Goal: Transaction & Acquisition: Subscribe to service/newsletter

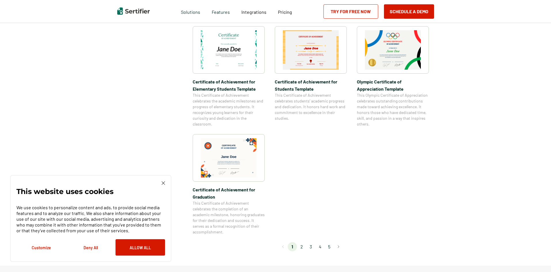
scroll to position [489, 0]
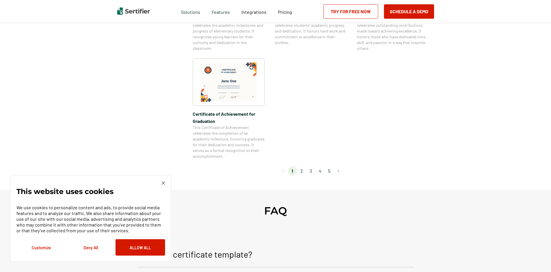
click at [303, 170] on li "2" at bounding box center [301, 170] width 9 height 9
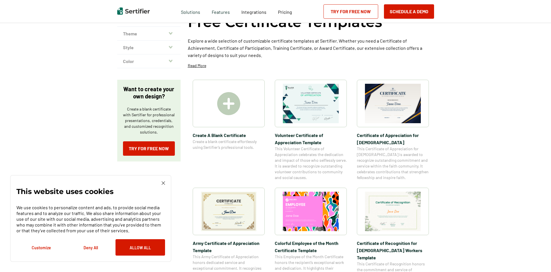
scroll to position [0, 0]
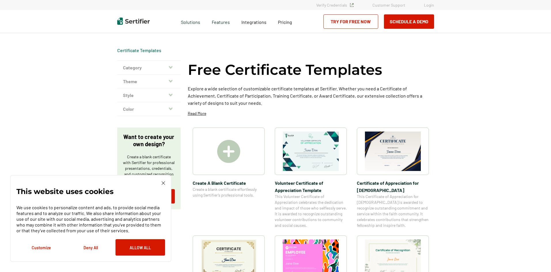
click at [229, 152] on img at bounding box center [228, 151] width 23 height 23
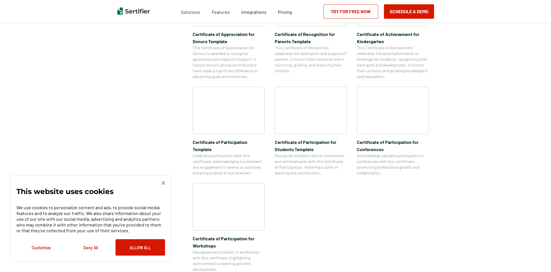
scroll to position [547, 0]
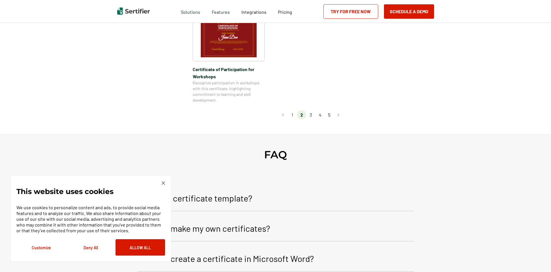
click at [311, 110] on li "3" at bounding box center [310, 114] width 9 height 9
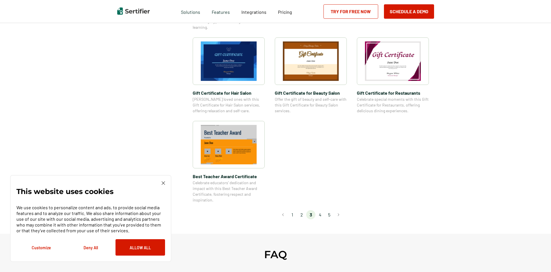
scroll to position [403, 0]
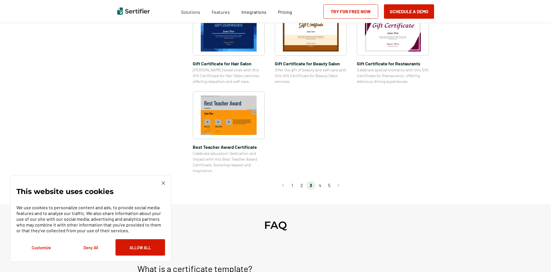
click at [320, 185] on li "4" at bounding box center [319, 185] width 9 height 9
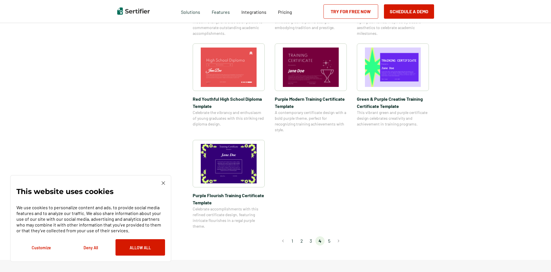
scroll to position [489, 0]
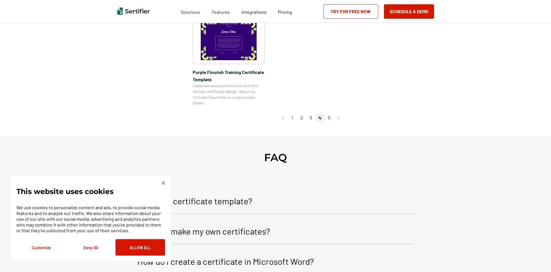
click at [330, 115] on li "5" at bounding box center [328, 117] width 9 height 9
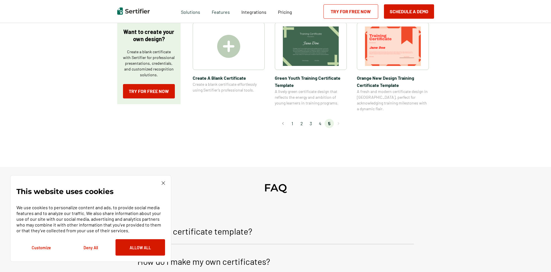
scroll to position [0, 0]
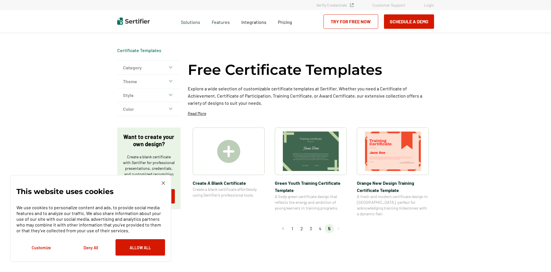
click at [170, 66] on icon "button" at bounding box center [171, 67] width 4 height 5
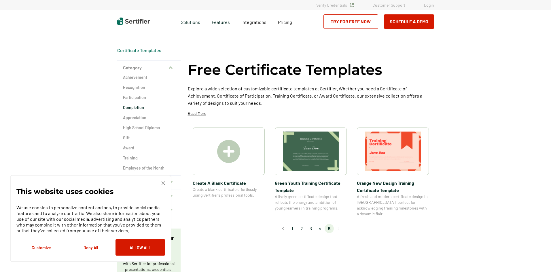
click at [136, 109] on h2 "Completion" at bounding box center [149, 108] width 52 height 6
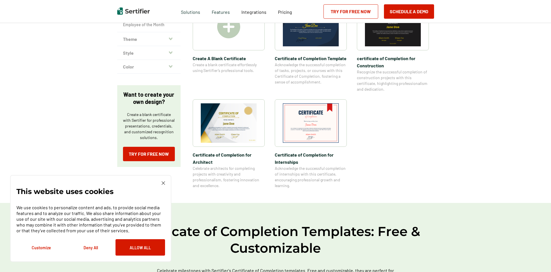
scroll to position [144, 0]
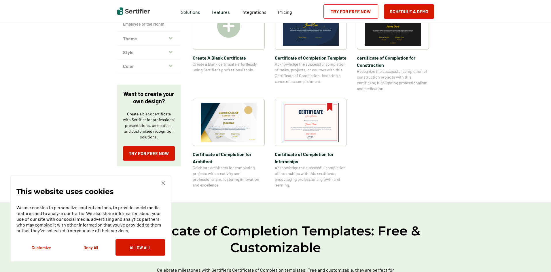
click at [171, 38] on icon "button" at bounding box center [171, 38] width 4 height 3
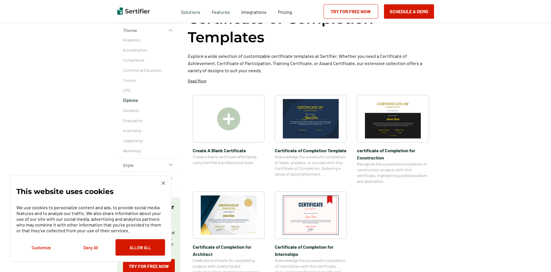
scroll to position [58, 0]
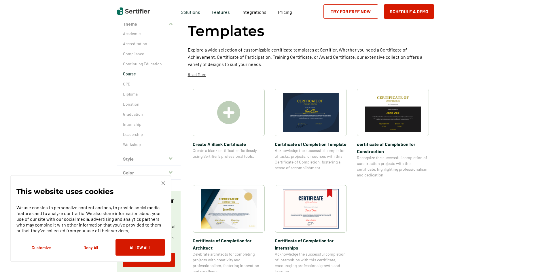
click at [132, 73] on p "Course" at bounding box center [149, 74] width 52 height 6
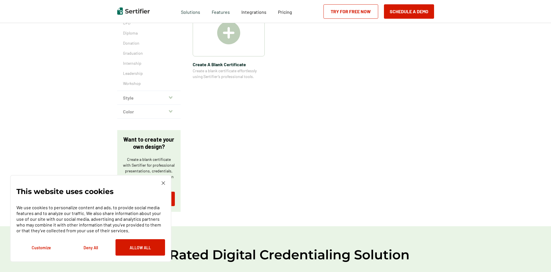
scroll to position [144, 0]
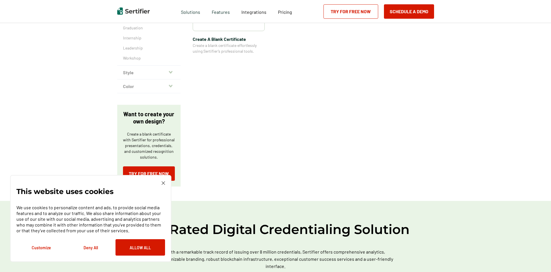
click at [171, 74] on icon "button" at bounding box center [171, 72] width 4 height 5
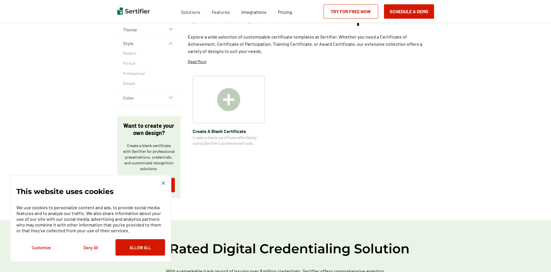
scroll to position [29, 0]
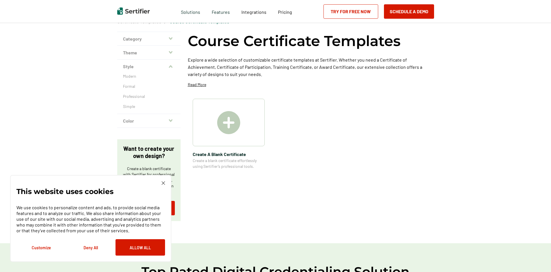
click at [172, 118] on icon "button" at bounding box center [171, 120] width 4 height 5
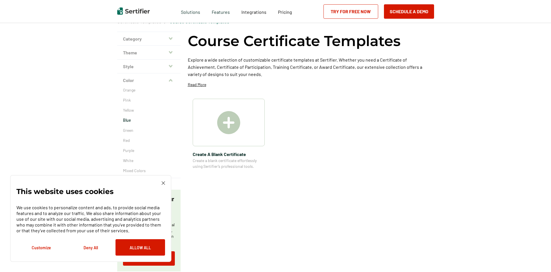
click at [130, 119] on p "Blue" at bounding box center [149, 120] width 52 height 6
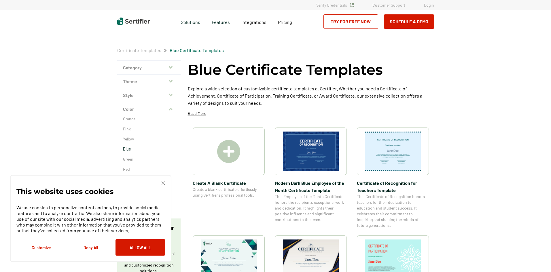
click at [171, 82] on icon "button" at bounding box center [171, 81] width 4 height 3
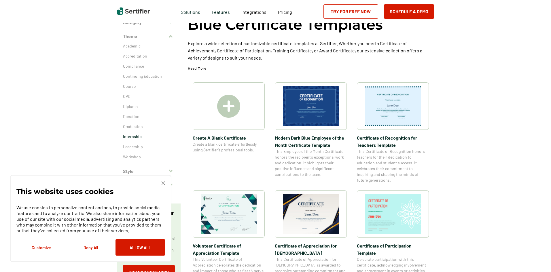
scroll to position [86, 0]
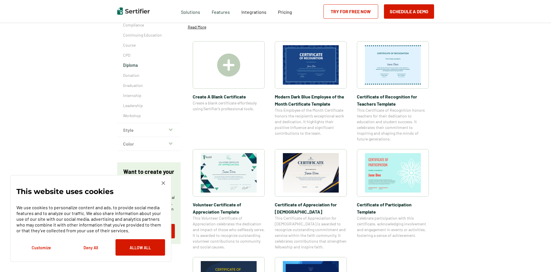
click at [135, 64] on p "Diploma" at bounding box center [149, 65] width 52 height 6
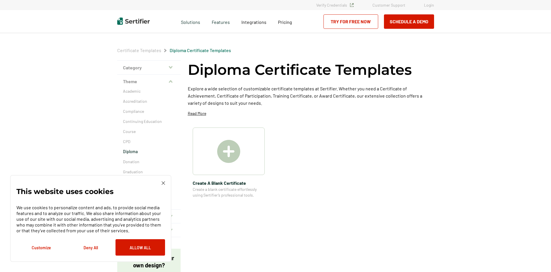
click at [195, 113] on p "Read More" at bounding box center [197, 114] width 18 height 6
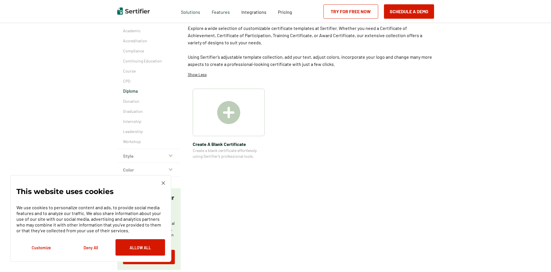
scroll to position [58, 0]
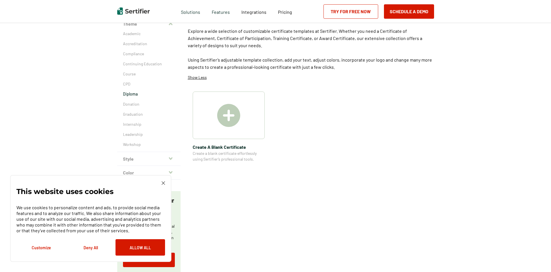
click at [231, 113] on img at bounding box center [228, 115] width 23 height 23
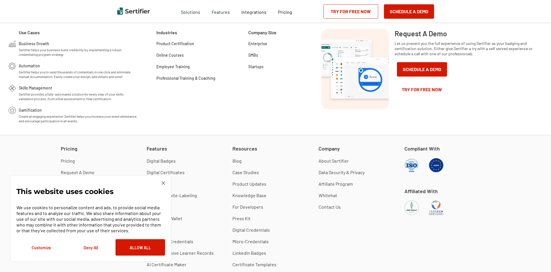
scroll to position [374, 0]
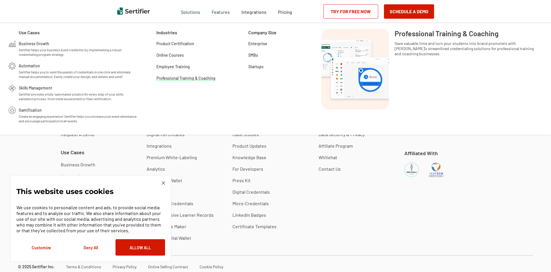
click at [177, 78] on span "Professional Training & Coaching" at bounding box center [185, 78] width 59 height 6
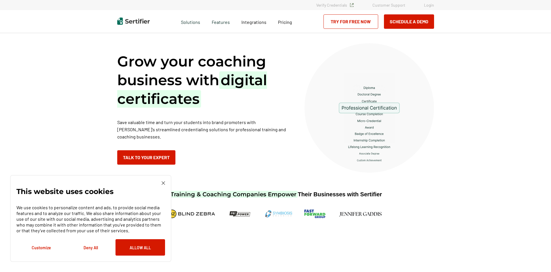
click at [333, 21] on link "Try for Free Now" at bounding box center [350, 21] width 55 height 14
